Goal: Task Accomplishment & Management: Manage account settings

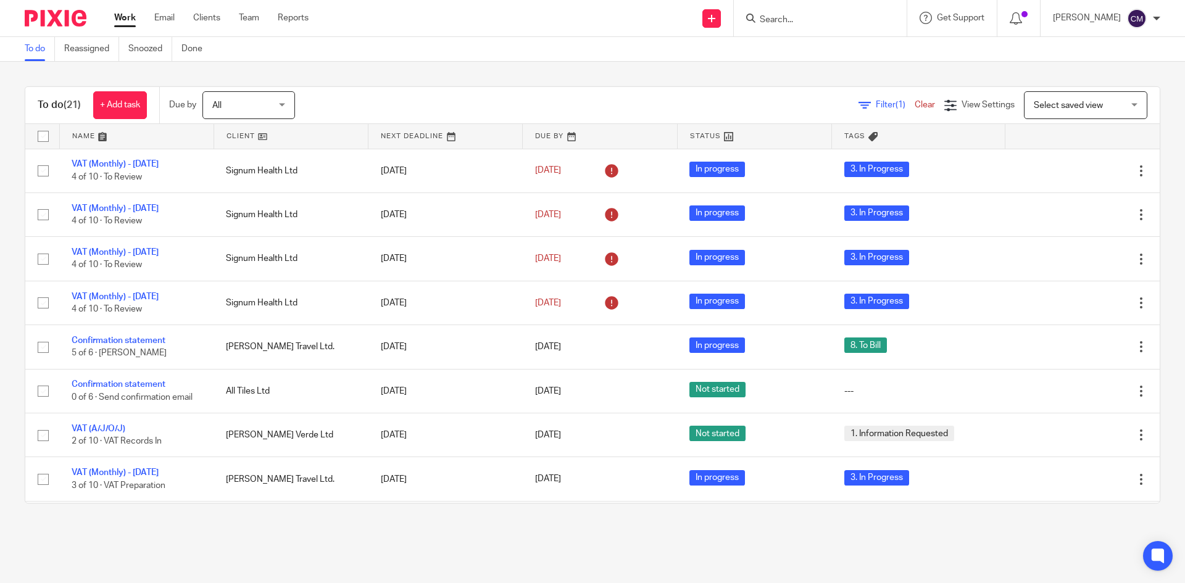
click at [854, 9] on div at bounding box center [820, 18] width 173 height 36
click at [797, 19] on input "Search" at bounding box center [813, 20] width 111 height 11
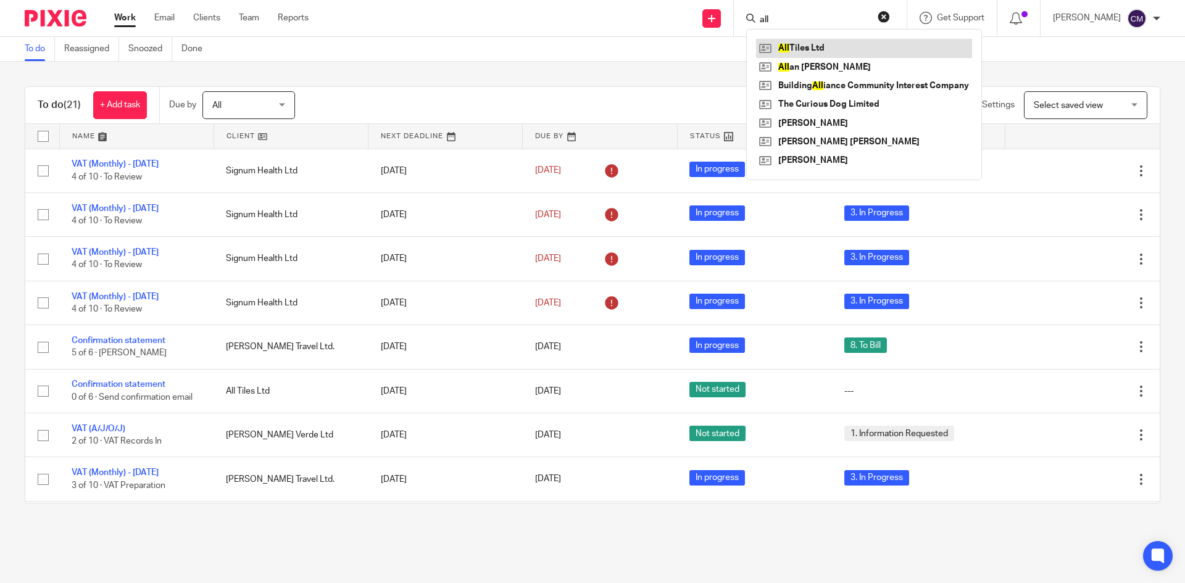
type input "all"
click at [803, 50] on link at bounding box center [864, 48] width 216 height 19
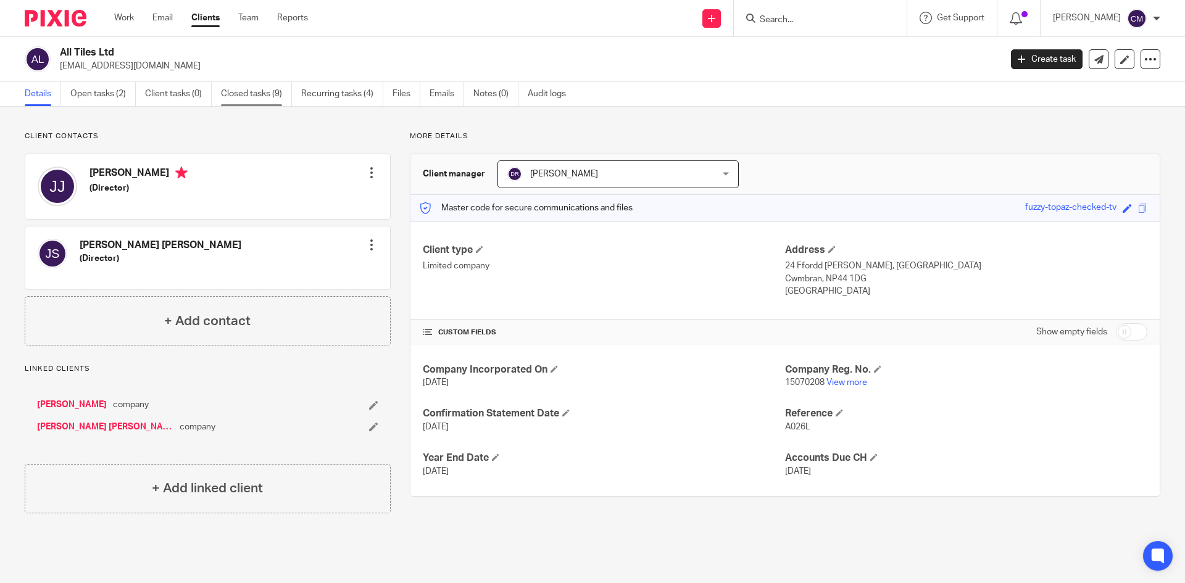
click at [254, 91] on link "Closed tasks (9)" at bounding box center [256, 94] width 71 height 24
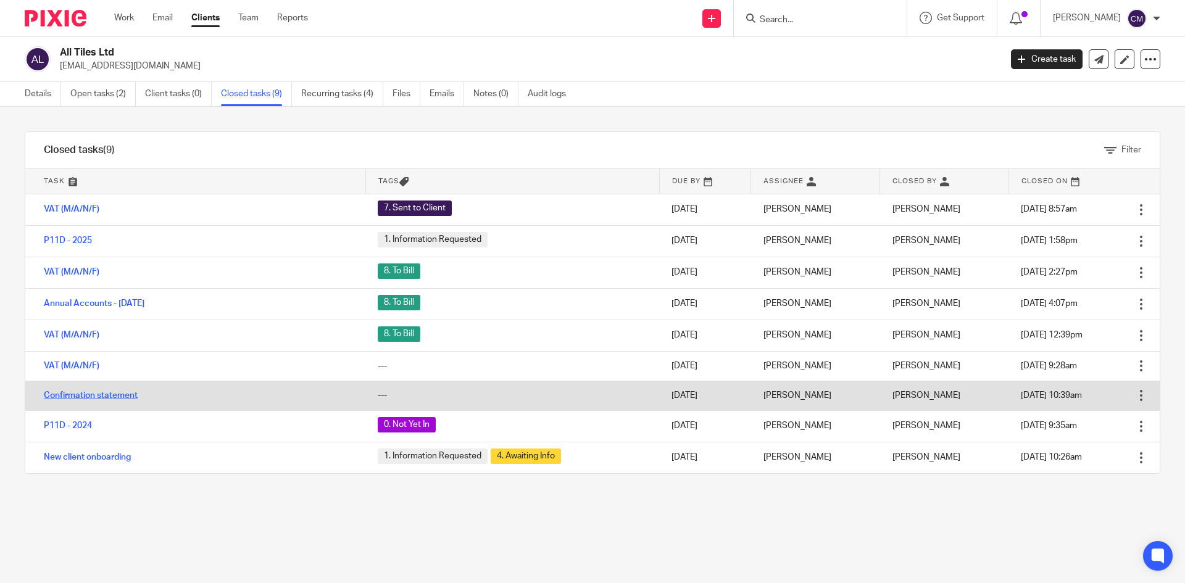
click at [62, 393] on link "Confirmation statement" at bounding box center [91, 395] width 94 height 9
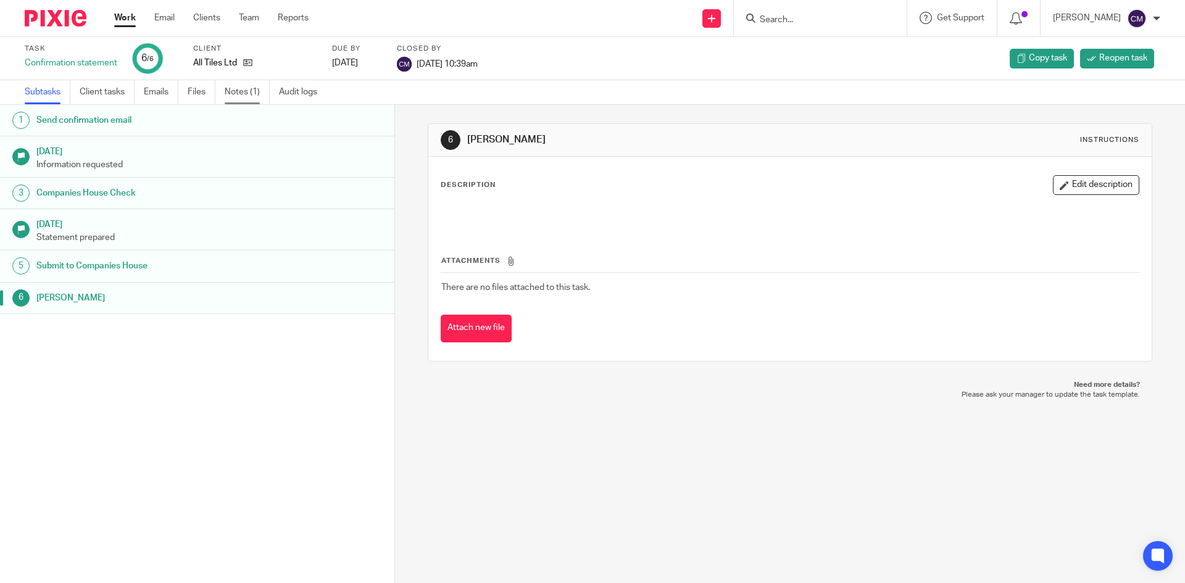
click at [247, 88] on link "Notes (1)" at bounding box center [247, 92] width 45 height 24
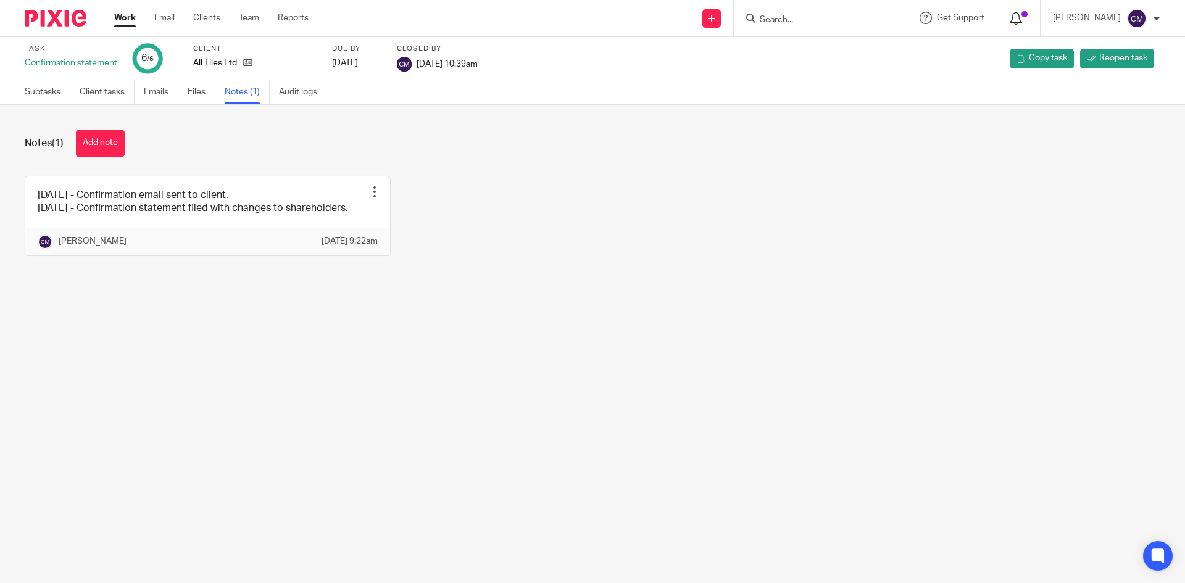
click at [1022, 18] on icon at bounding box center [1015, 18] width 12 height 12
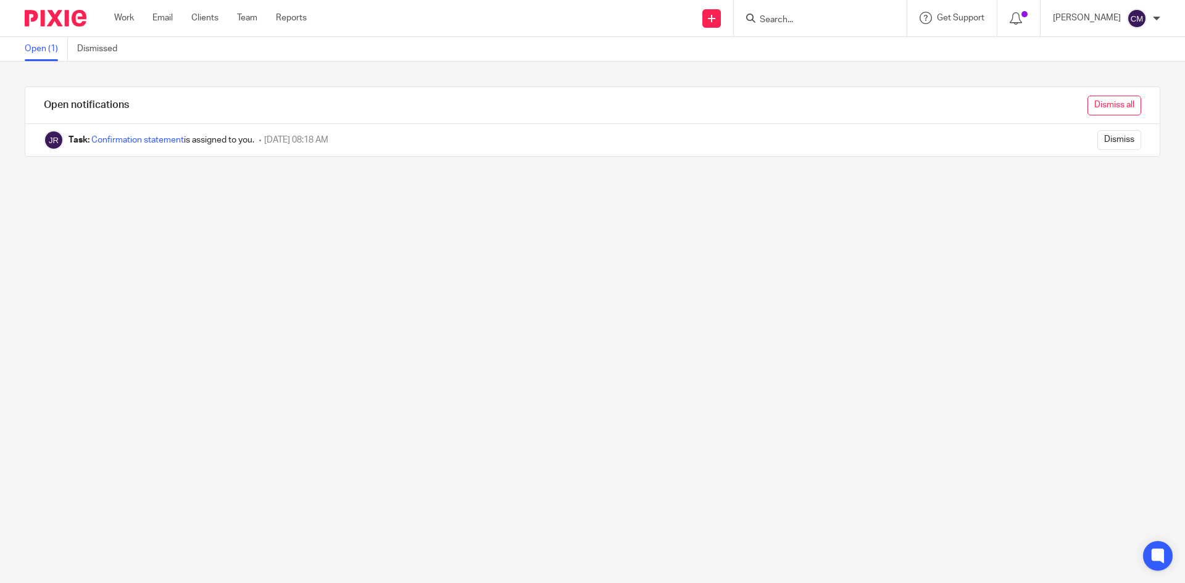
click at [1098, 107] on input "Dismiss all" at bounding box center [1114, 106] width 54 height 20
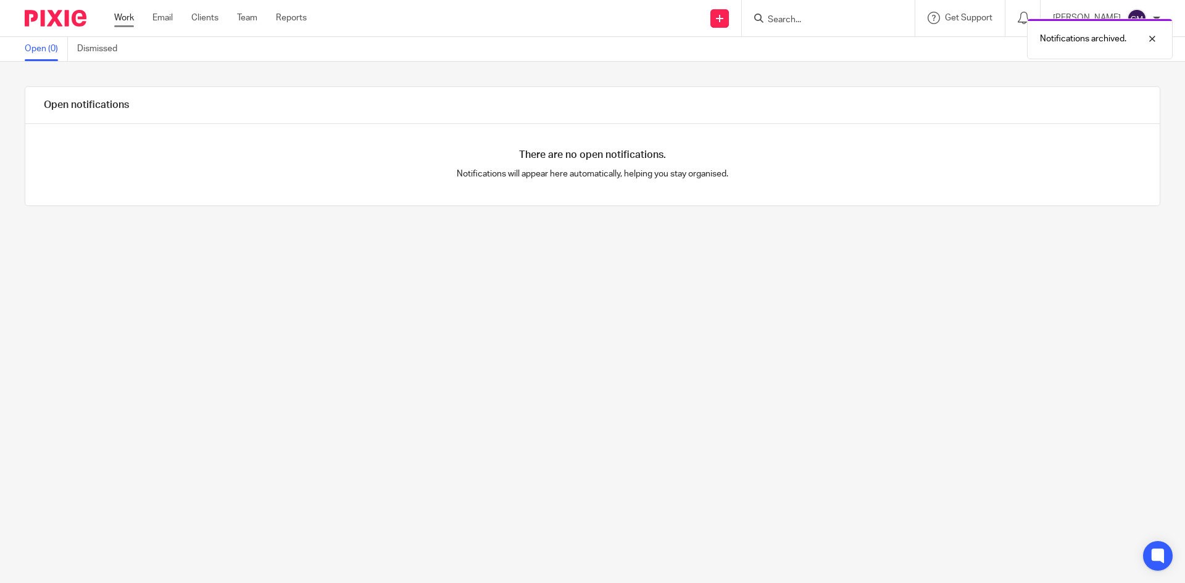
click at [126, 18] on link "Work" at bounding box center [124, 18] width 20 height 12
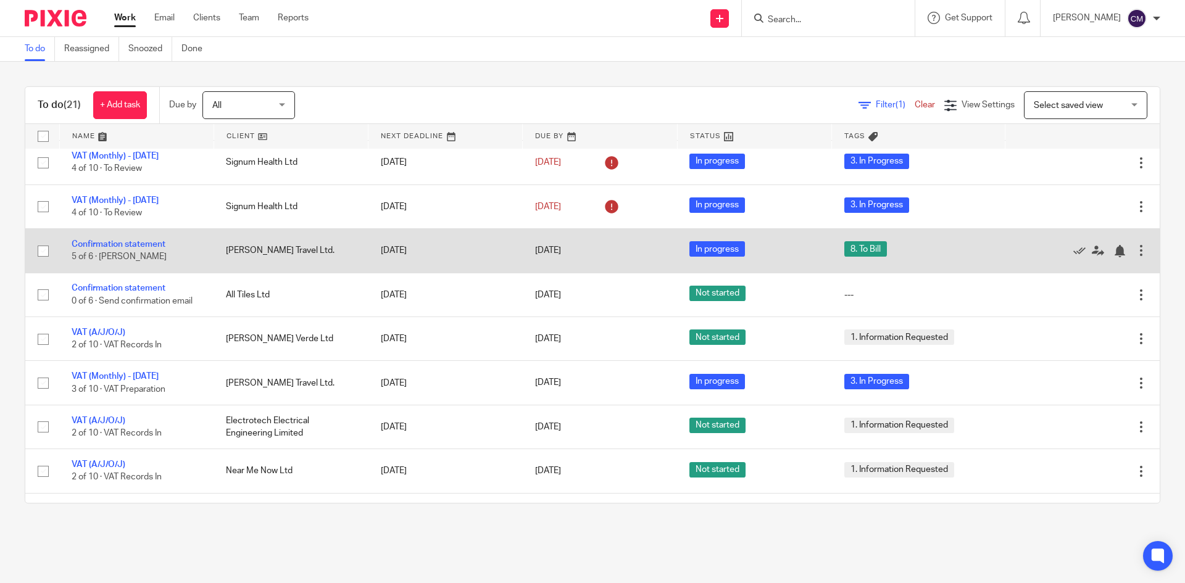
scroll to position [123, 0]
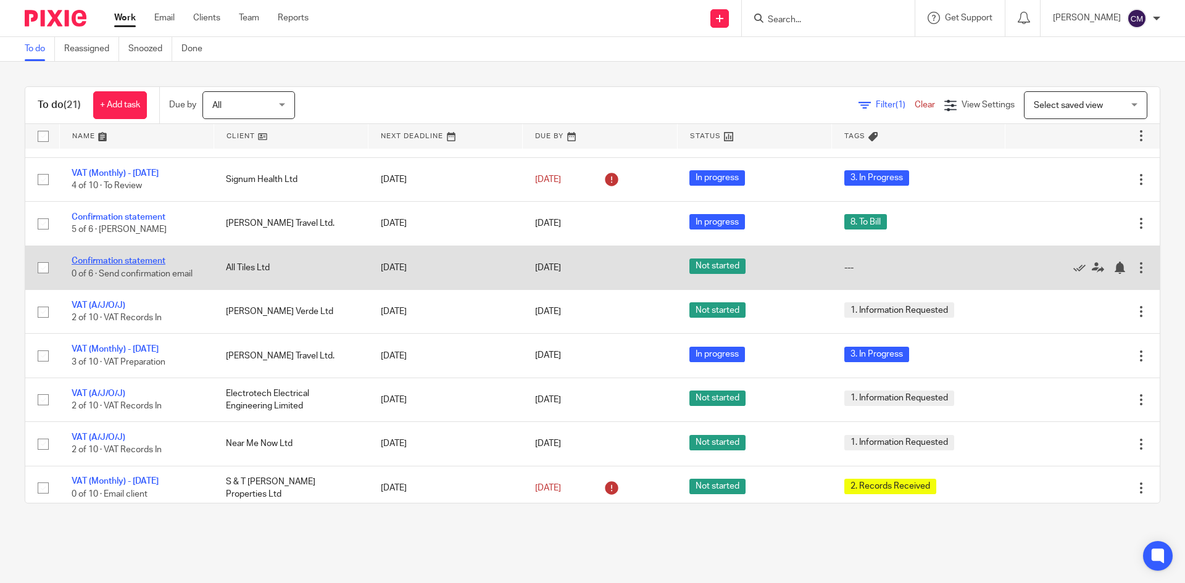
click at [131, 260] on link "Confirmation statement" at bounding box center [119, 261] width 94 height 9
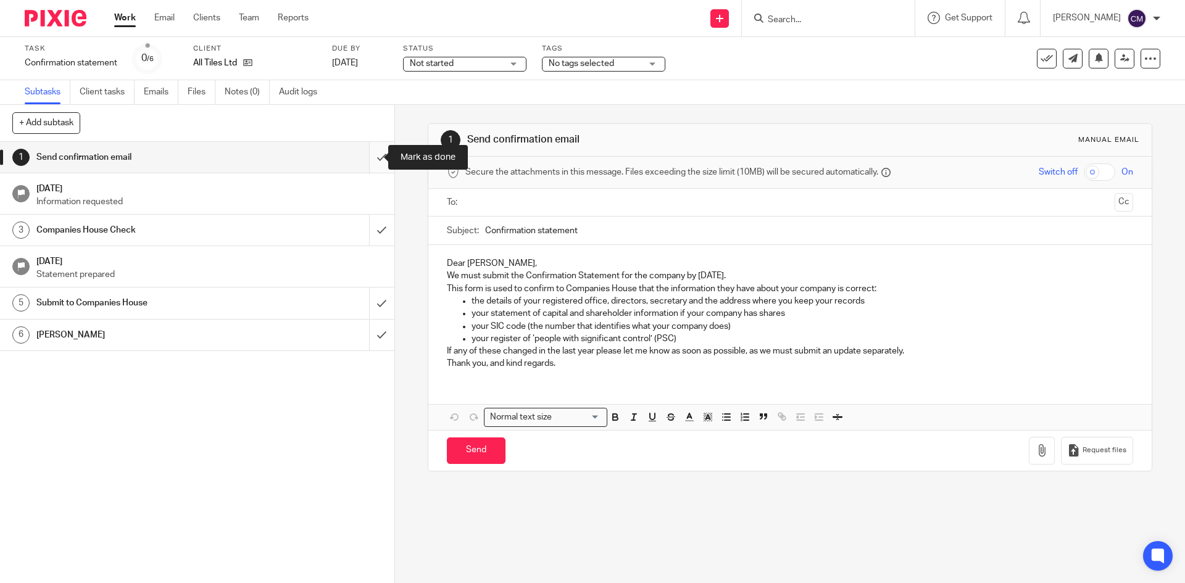
click at [374, 151] on input "submit" at bounding box center [197, 157] width 394 height 31
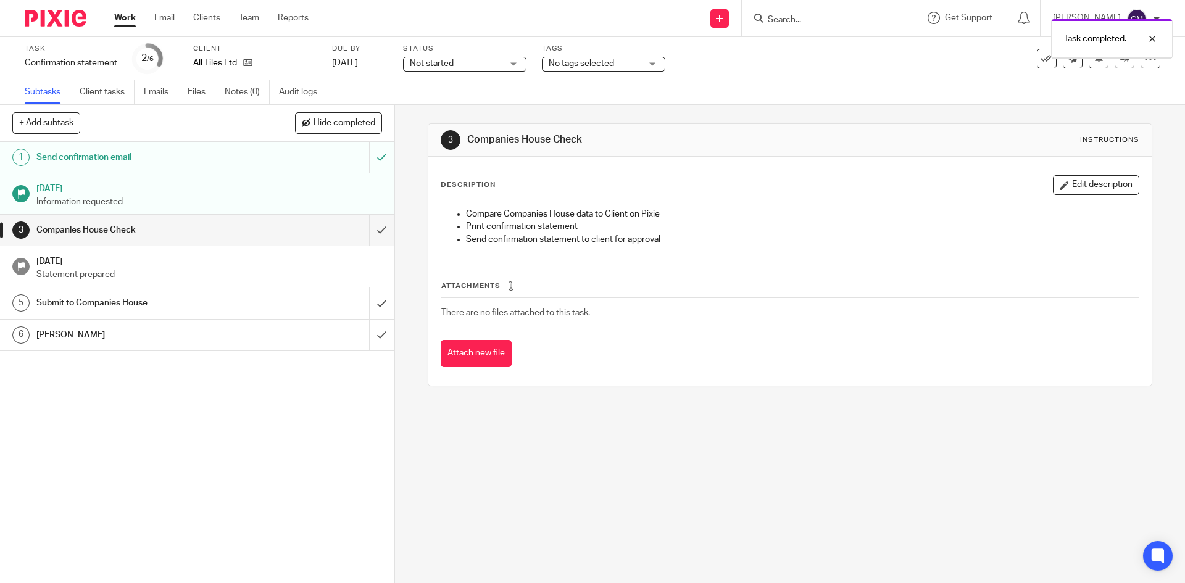
click at [449, 59] on span "Not started" at bounding box center [432, 63] width 44 height 9
click at [449, 59] on div "Not started" at bounding box center [432, 63] width 44 height 9
click at [449, 60] on span "Not started" at bounding box center [432, 63] width 44 height 9
click at [436, 113] on li "In progress" at bounding box center [464, 108] width 122 height 25
click at [645, 57] on div "Task completed." at bounding box center [882, 35] width 580 height 47
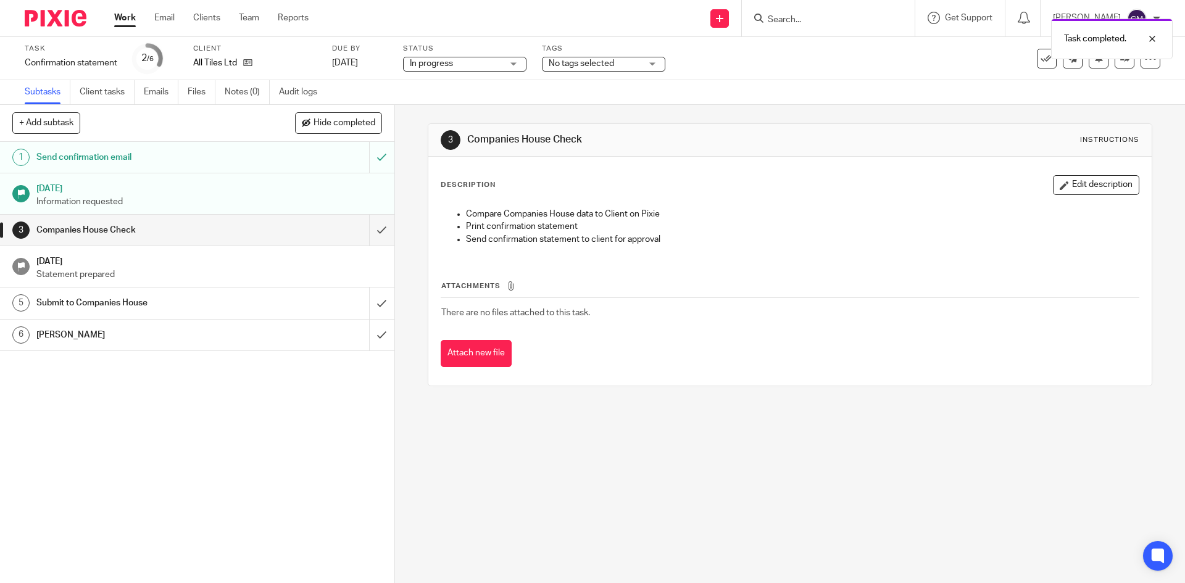
click at [627, 66] on span "No tags selected" at bounding box center [594, 63] width 93 height 13
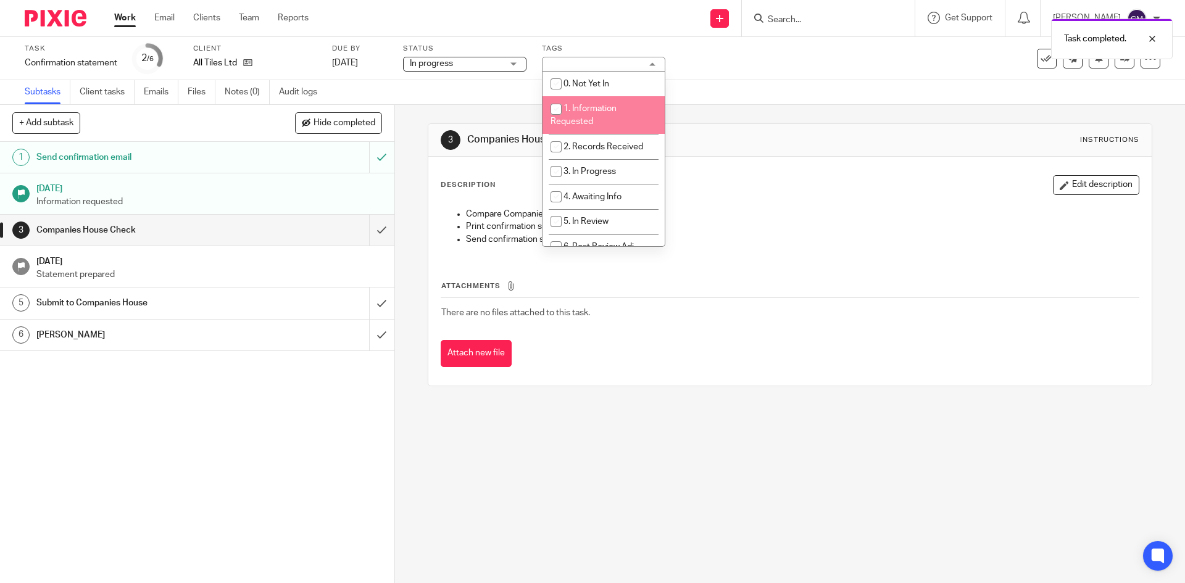
click at [566, 119] on span "1. Information Requested" at bounding box center [583, 115] width 66 height 22
checkbox input "true"
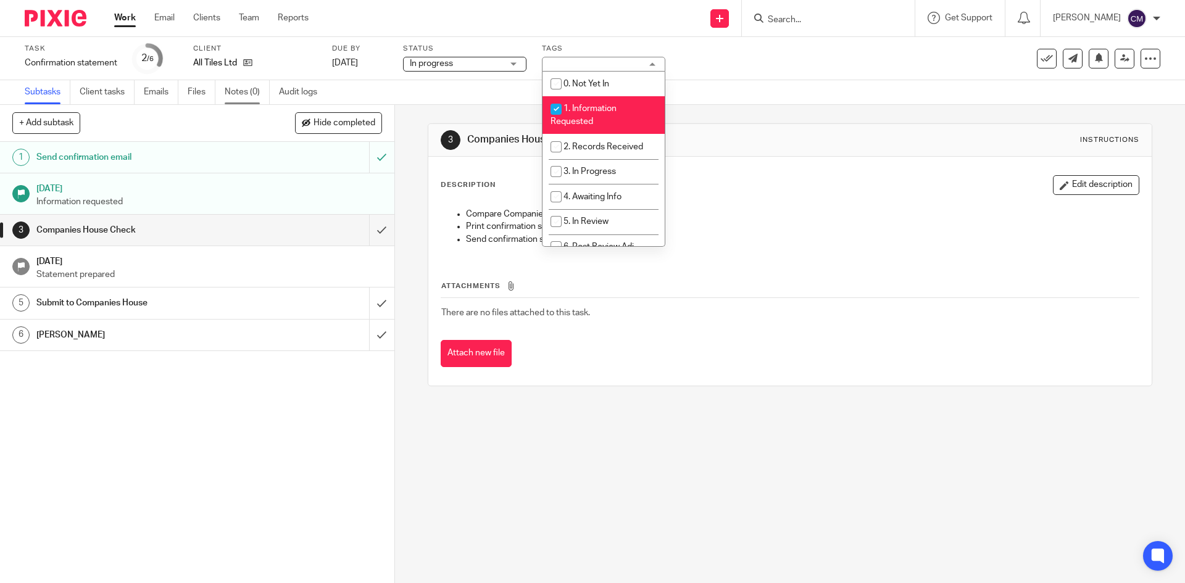
click at [244, 97] on link "Notes (0)" at bounding box center [247, 92] width 45 height 24
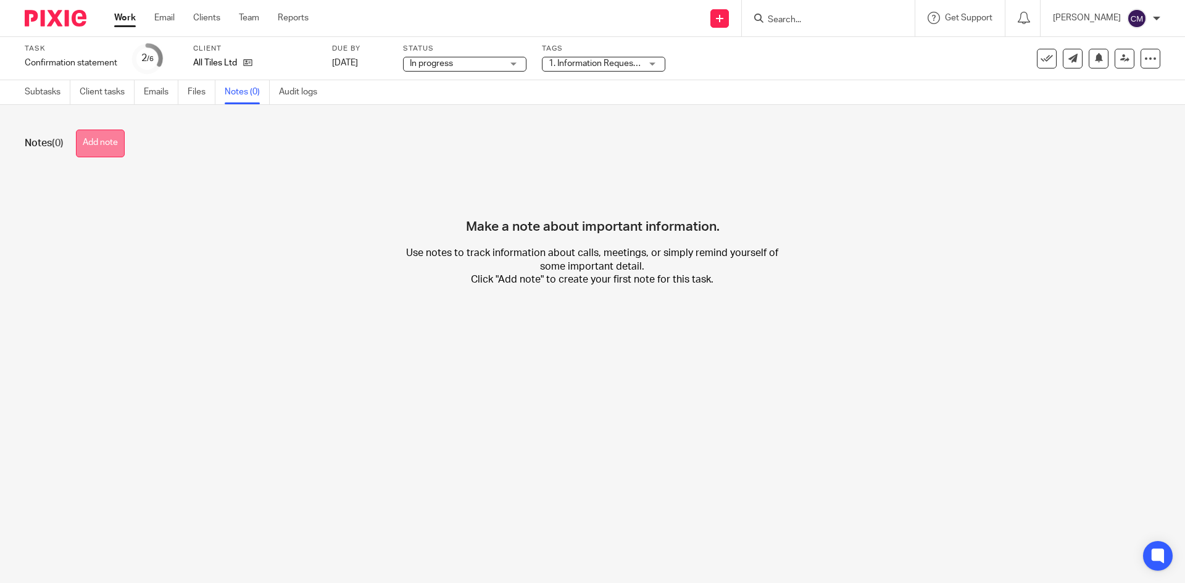
click at [117, 145] on button "Add note" at bounding box center [100, 144] width 49 height 28
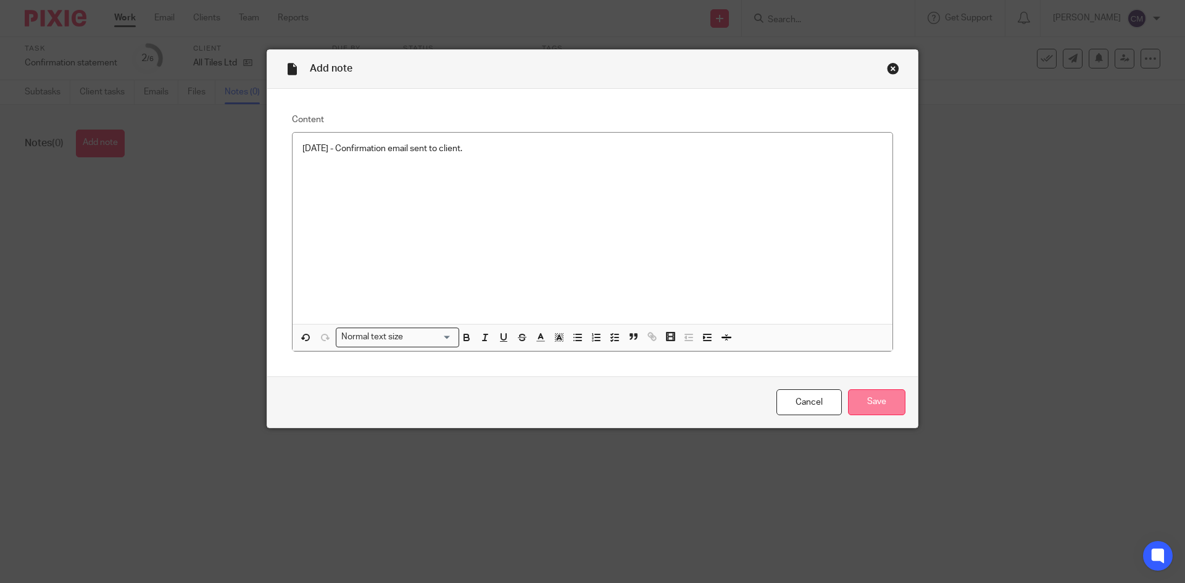
click at [872, 405] on input "Save" at bounding box center [876, 402] width 57 height 27
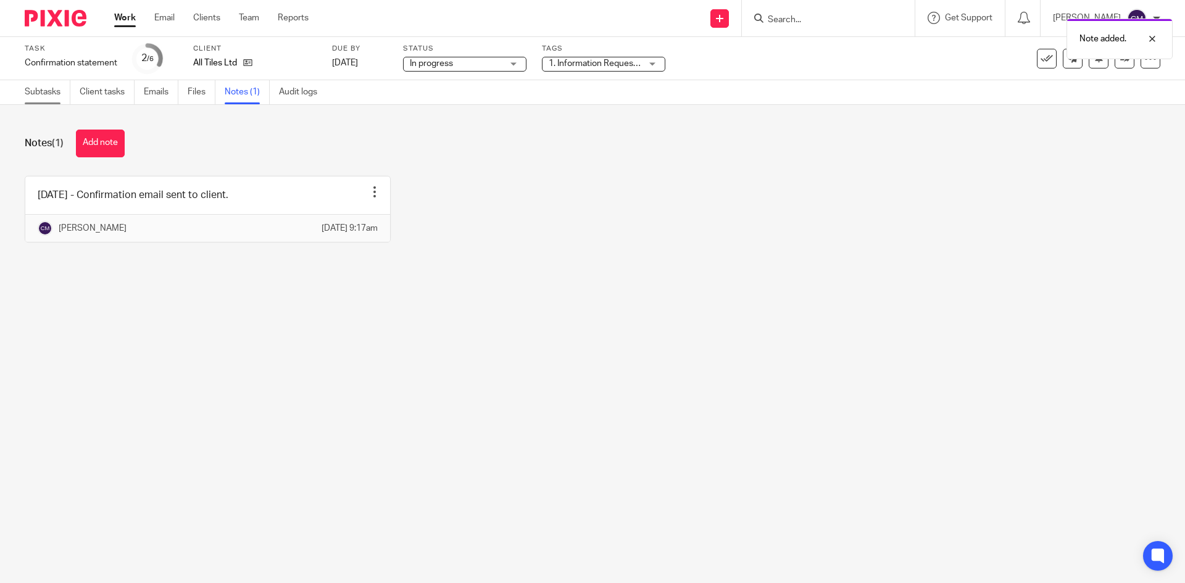
click at [52, 96] on link "Subtasks" at bounding box center [48, 92] width 46 height 24
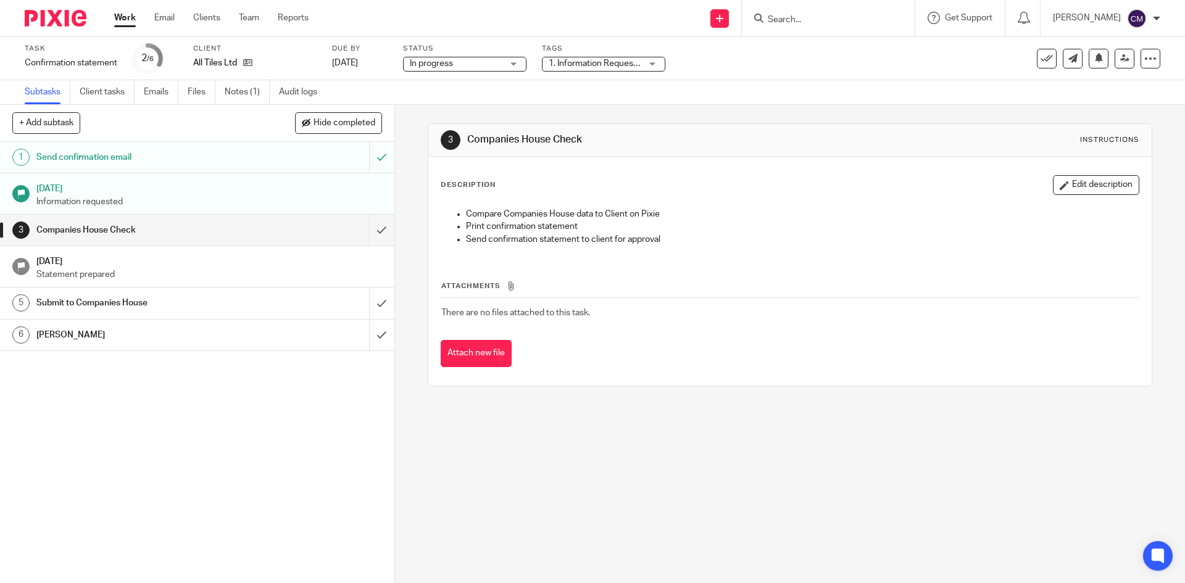
click at [122, 24] on link "Work" at bounding box center [125, 18] width 22 height 12
